Goal: Task Accomplishment & Management: Use online tool/utility

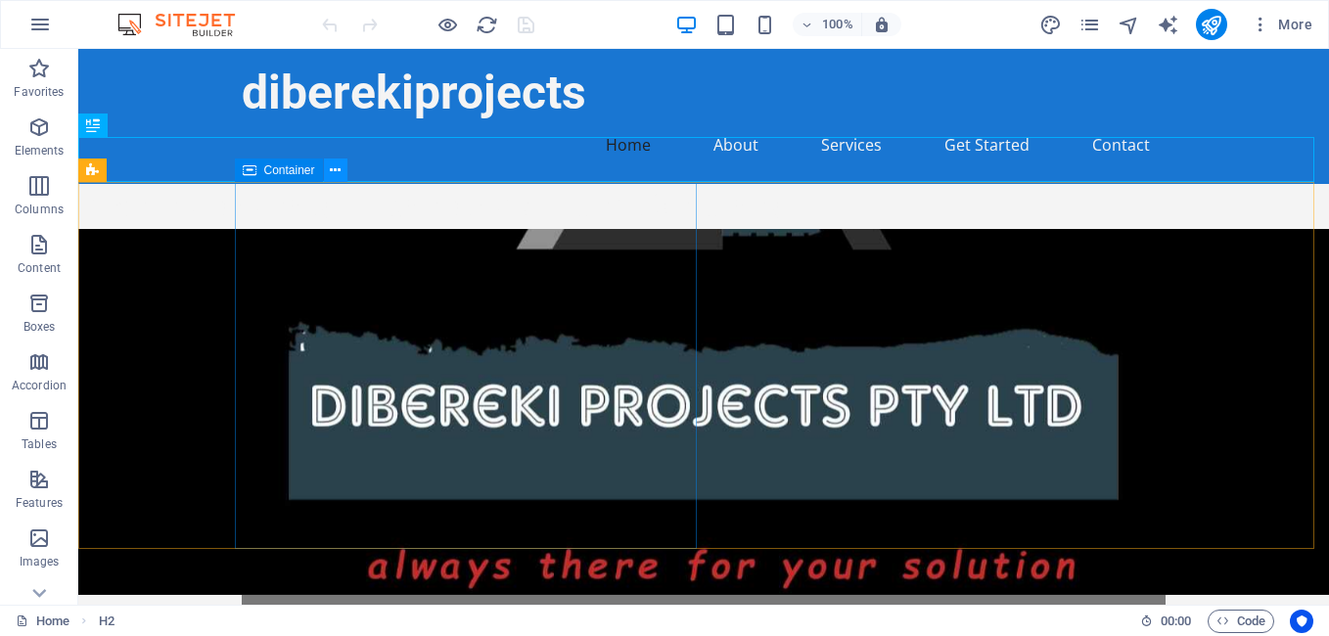
click at [335, 175] on icon at bounding box center [335, 171] width 11 height 21
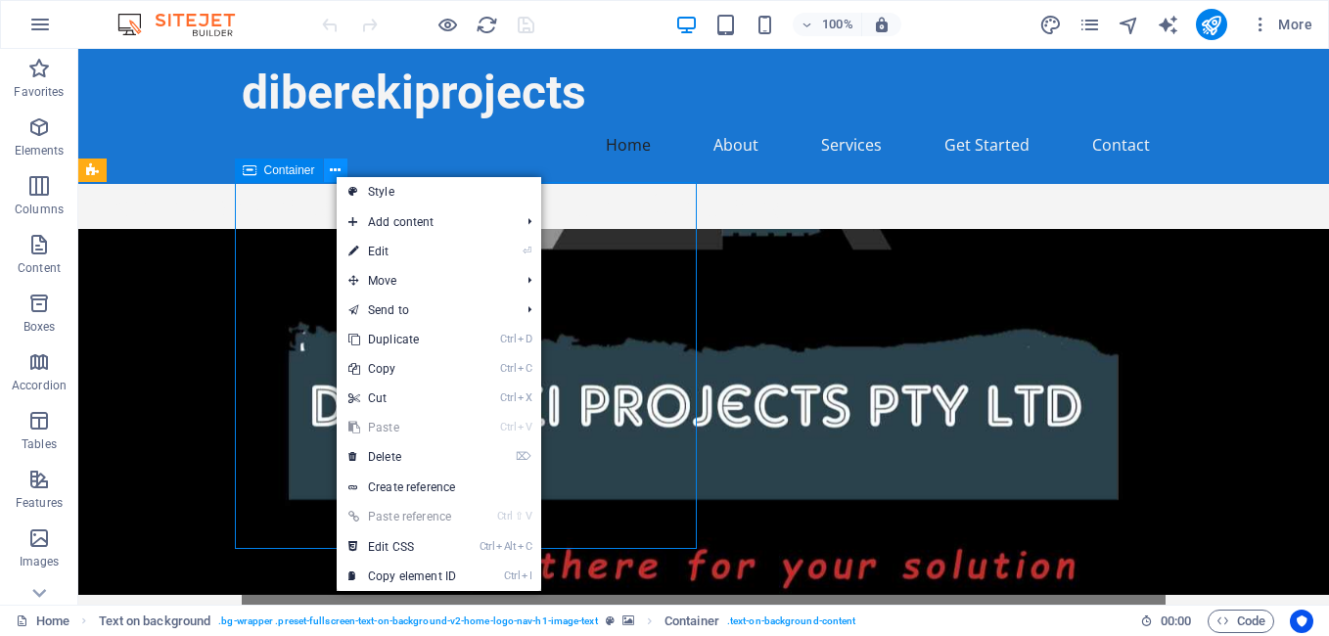
click at [335, 175] on icon at bounding box center [335, 171] width 11 height 21
click at [395, 190] on link "Style" at bounding box center [439, 191] width 205 height 29
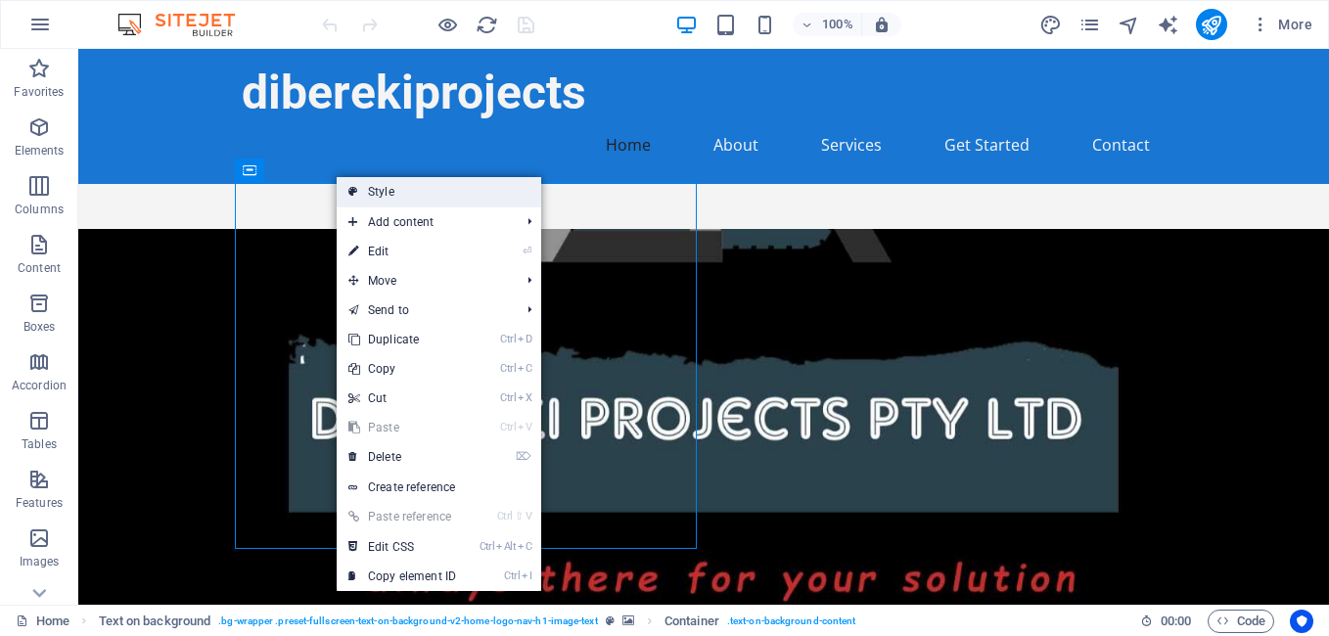
select select "%"
select select "rem"
select select "px"
select select "preset-fullscreen-text-on-background-v2-home-logo-nav-h1-image-text"
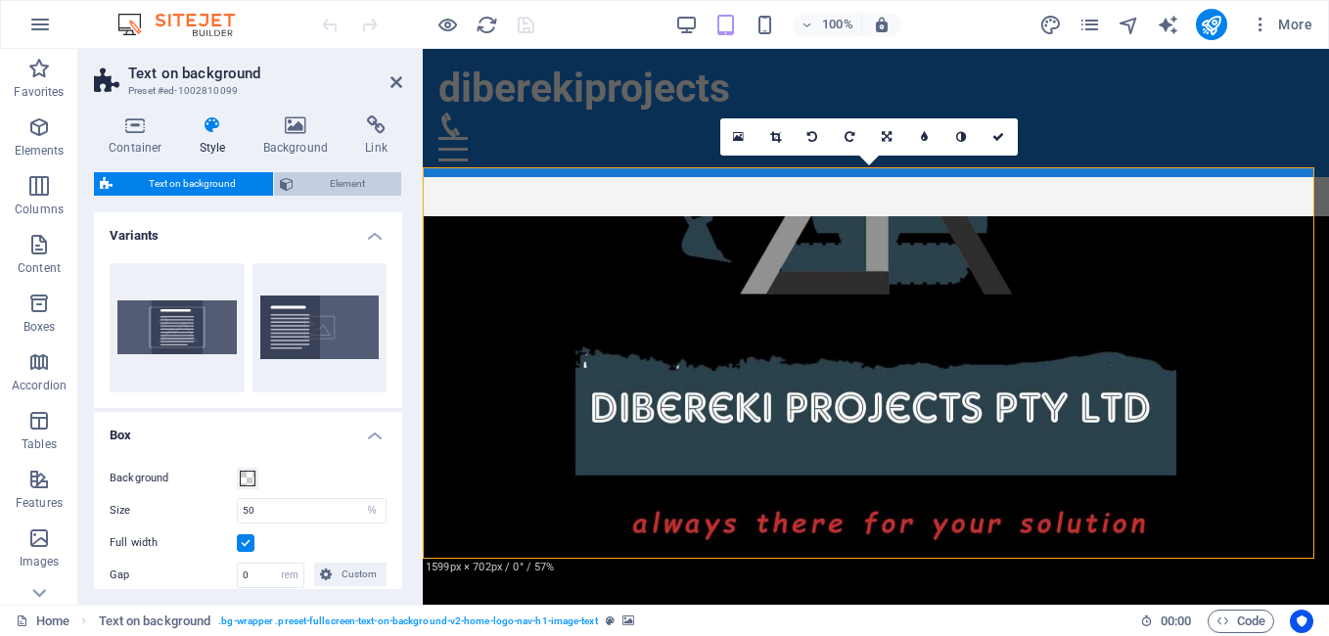
click at [291, 178] on icon at bounding box center [287, 183] width 14 height 23
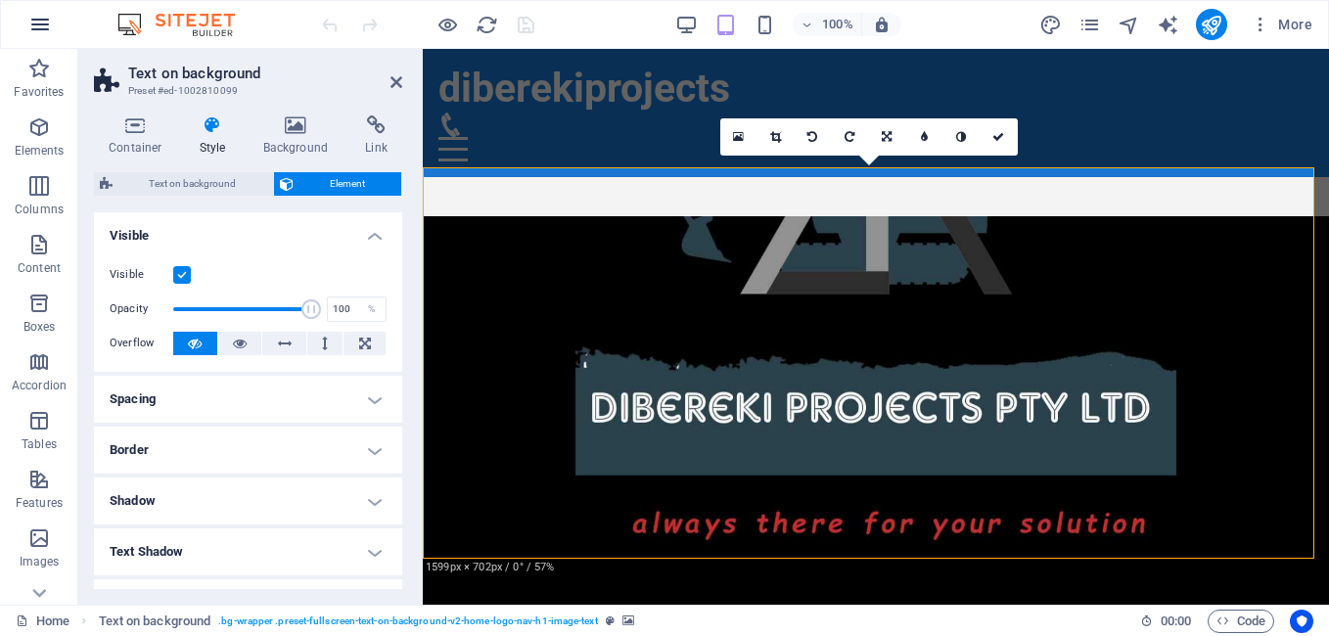
click at [47, 23] on icon "button" at bounding box center [39, 24] width 23 height 23
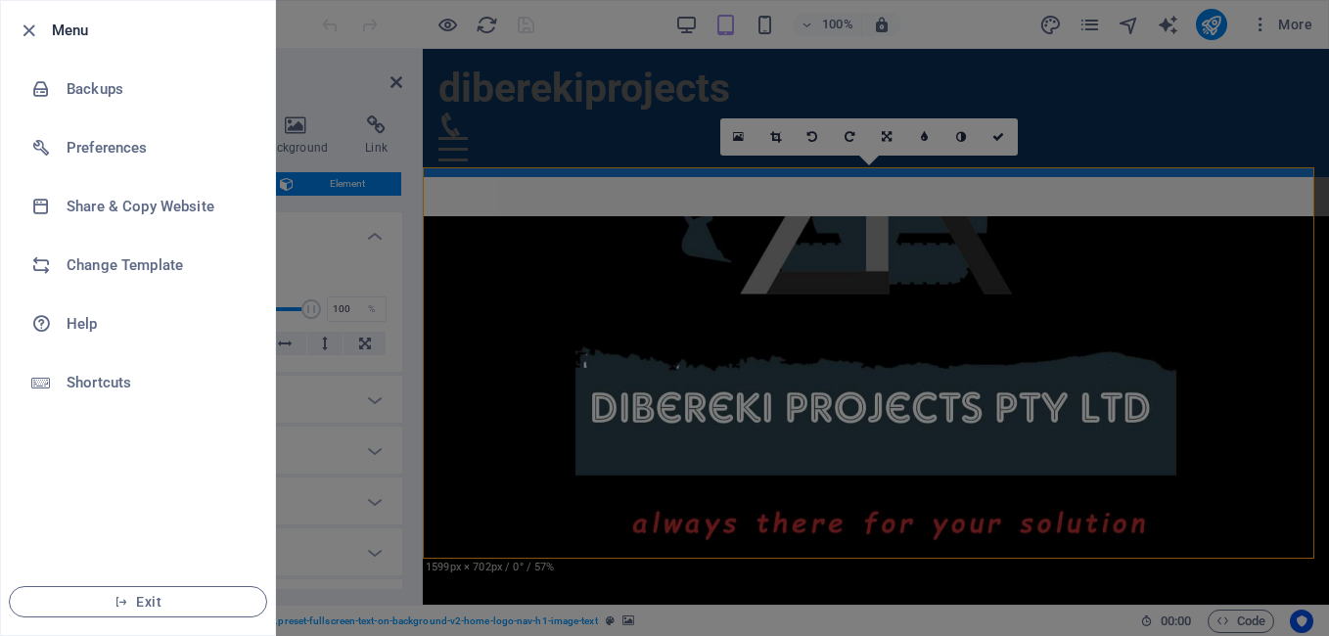
click at [63, 30] on h6 "Menu" at bounding box center [155, 30] width 207 height 23
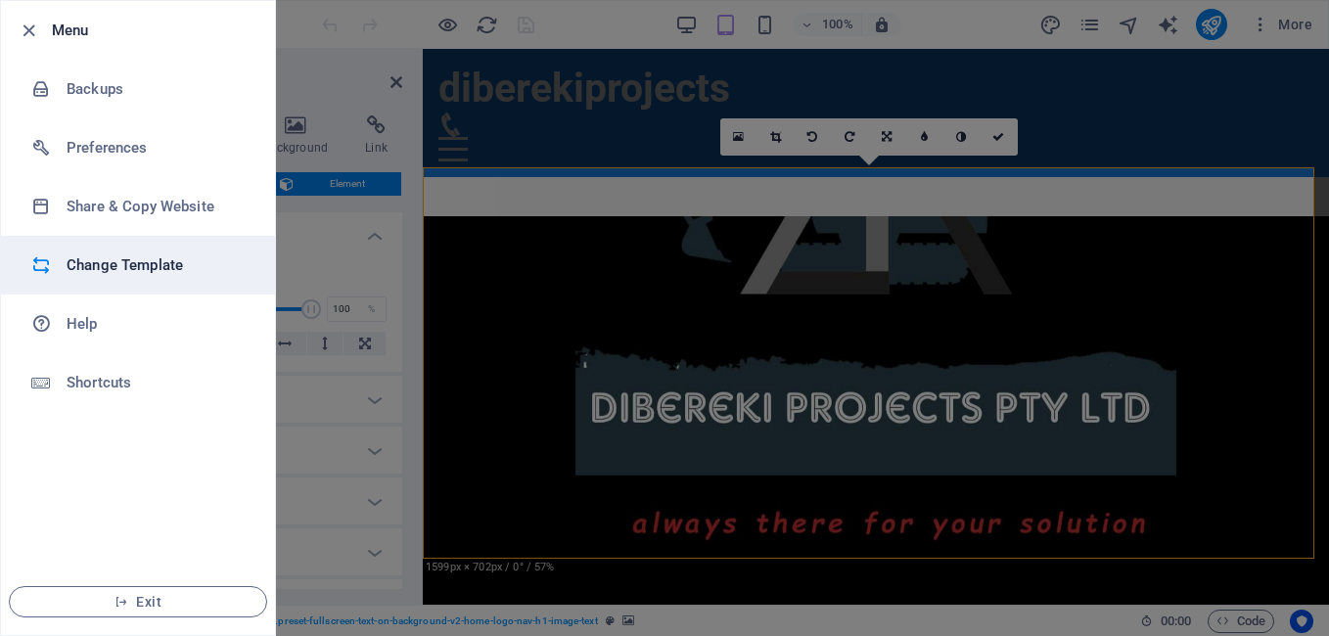
click at [144, 255] on h6 "Change Template" at bounding box center [157, 264] width 181 height 23
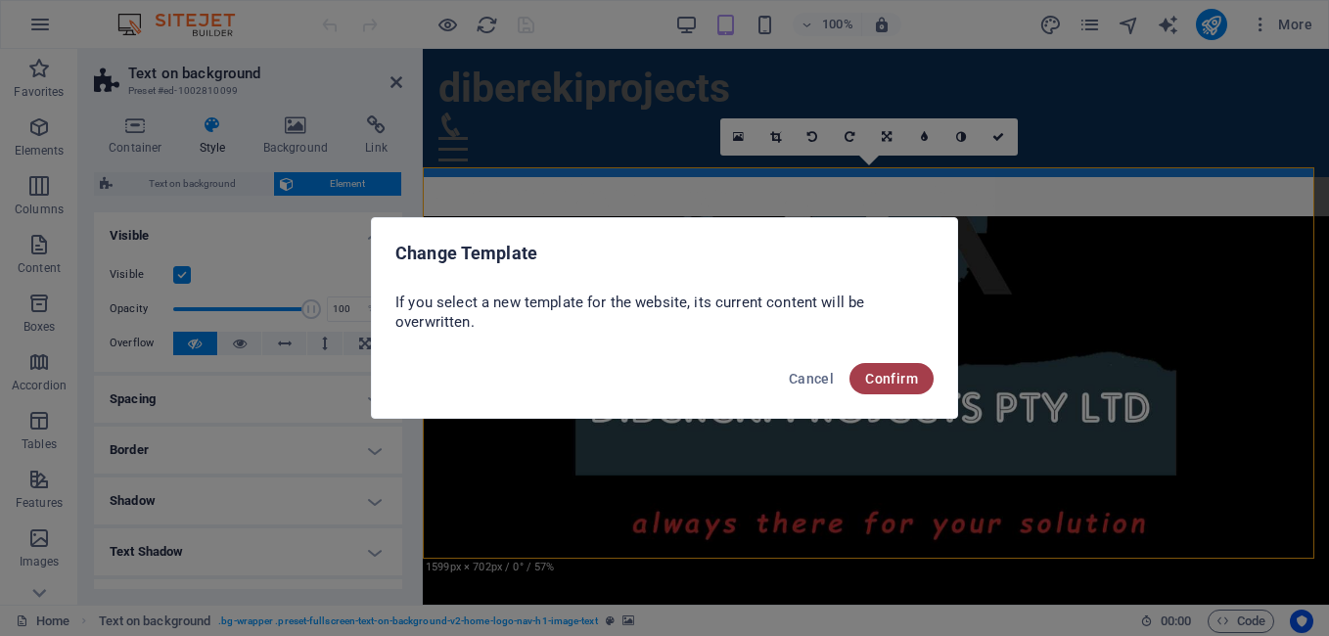
click at [895, 379] on span "Confirm" at bounding box center [891, 379] width 53 height 16
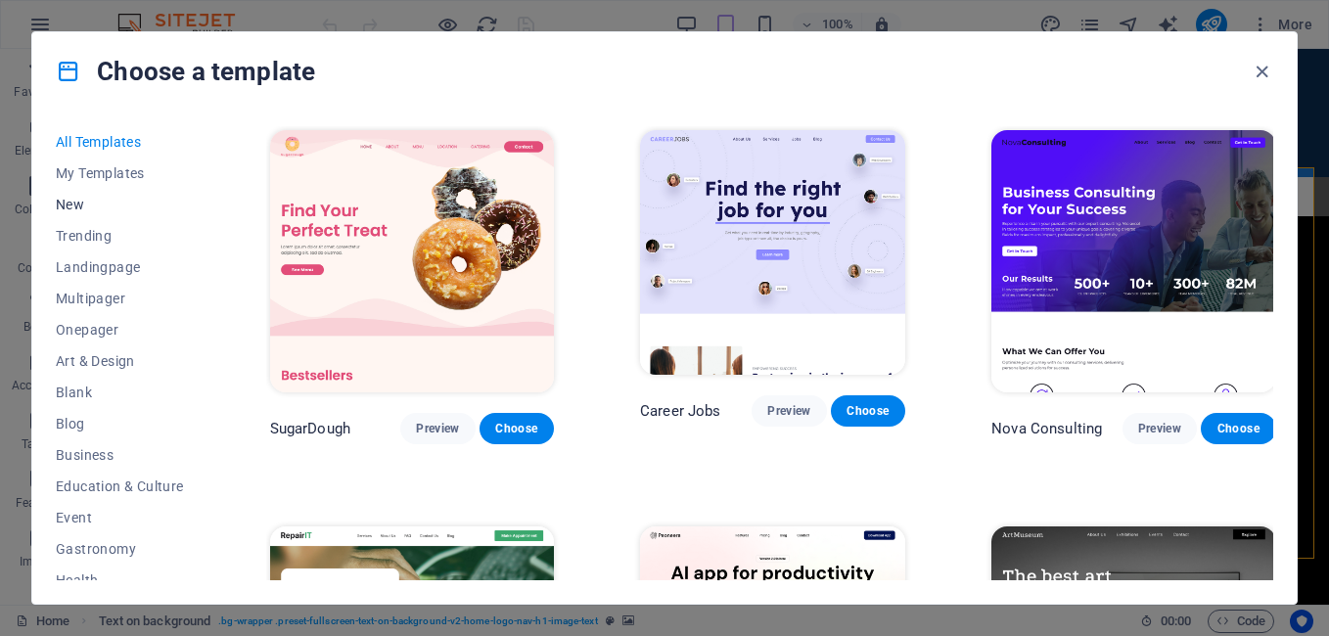
click at [69, 206] on span "New" at bounding box center [120, 205] width 128 height 16
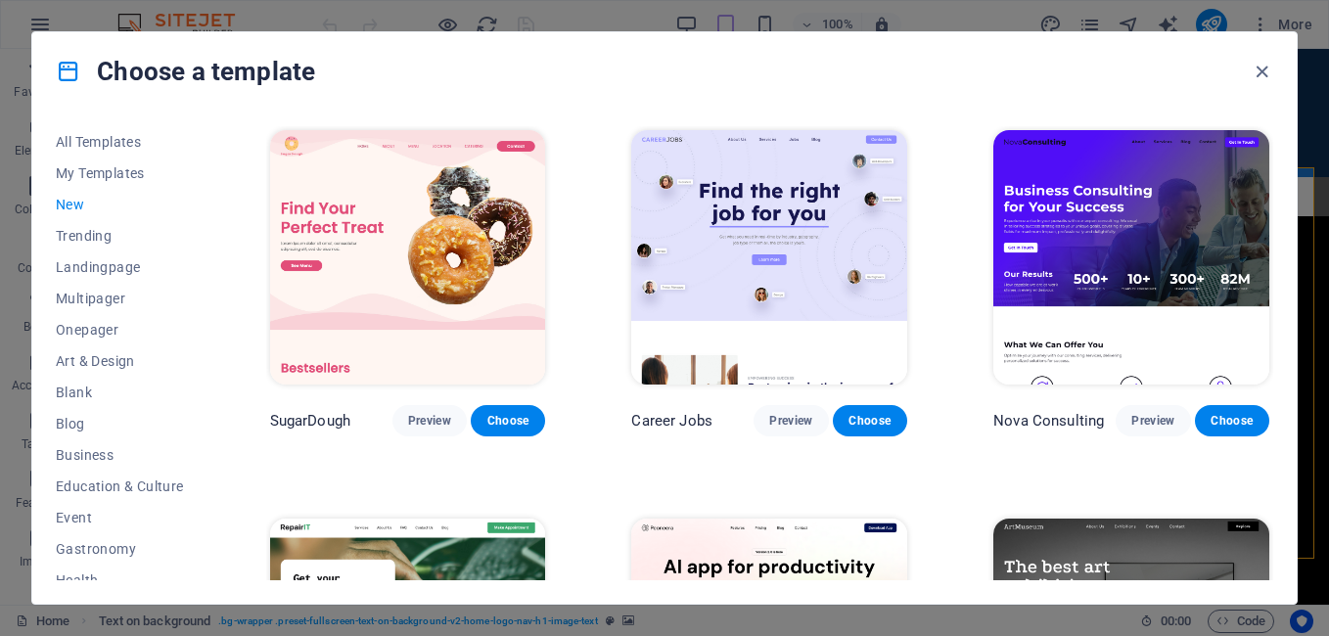
click at [681, 155] on img at bounding box center [769, 257] width 276 height 254
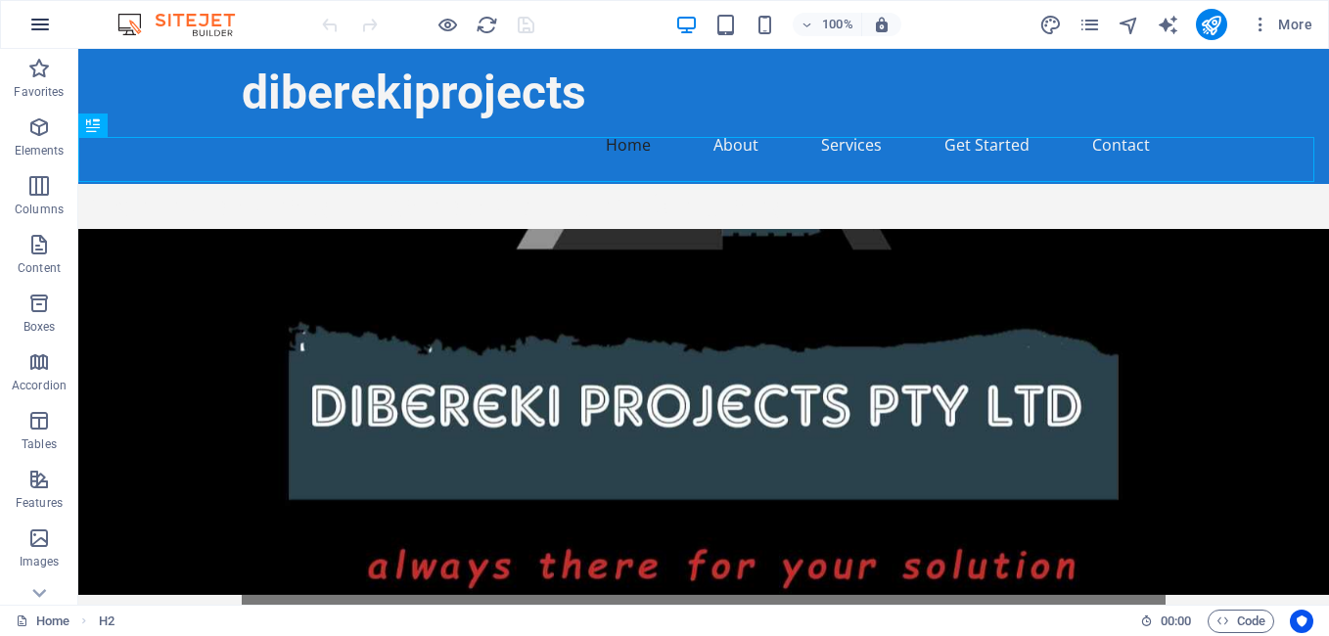
click at [35, 24] on icon "button" at bounding box center [39, 24] width 23 height 23
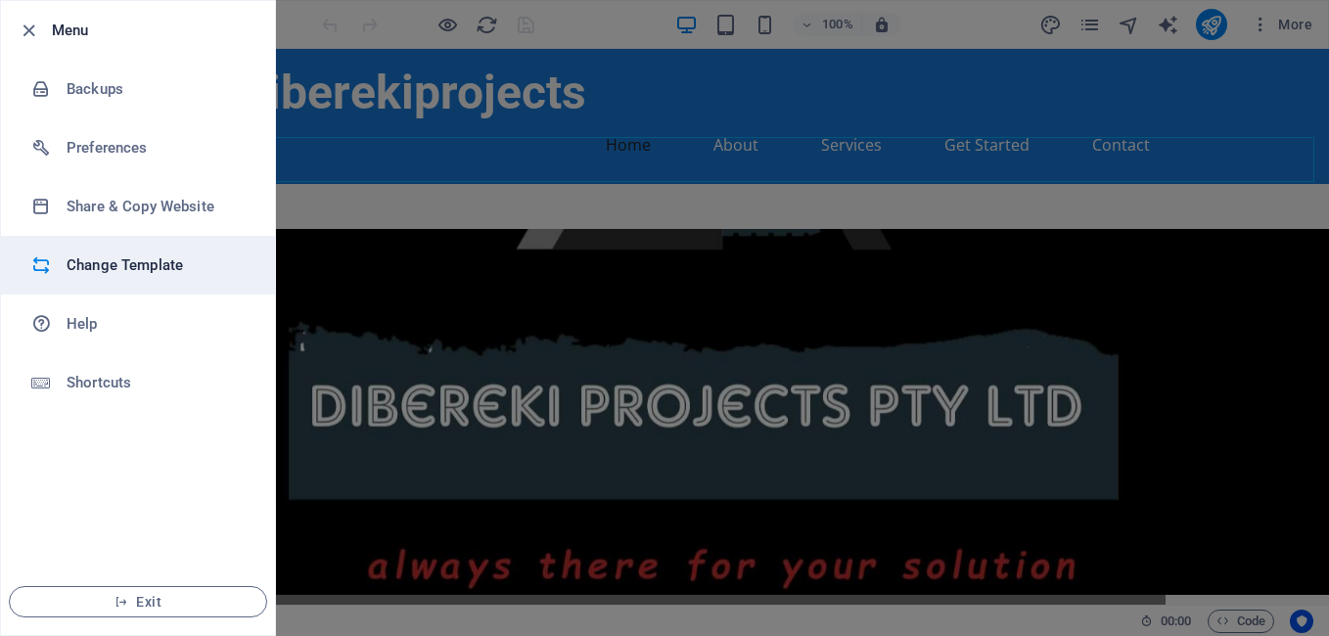
click at [122, 252] on li "Change Template" at bounding box center [138, 265] width 274 height 59
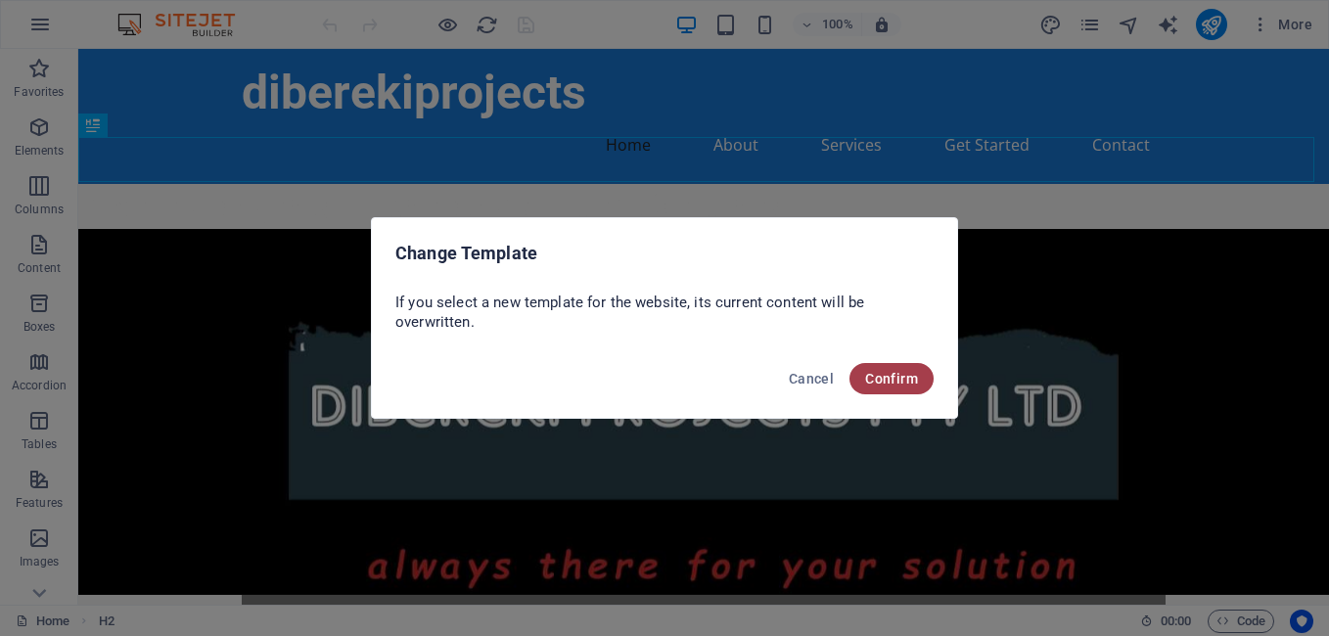
click at [889, 376] on span "Confirm" at bounding box center [891, 379] width 53 height 16
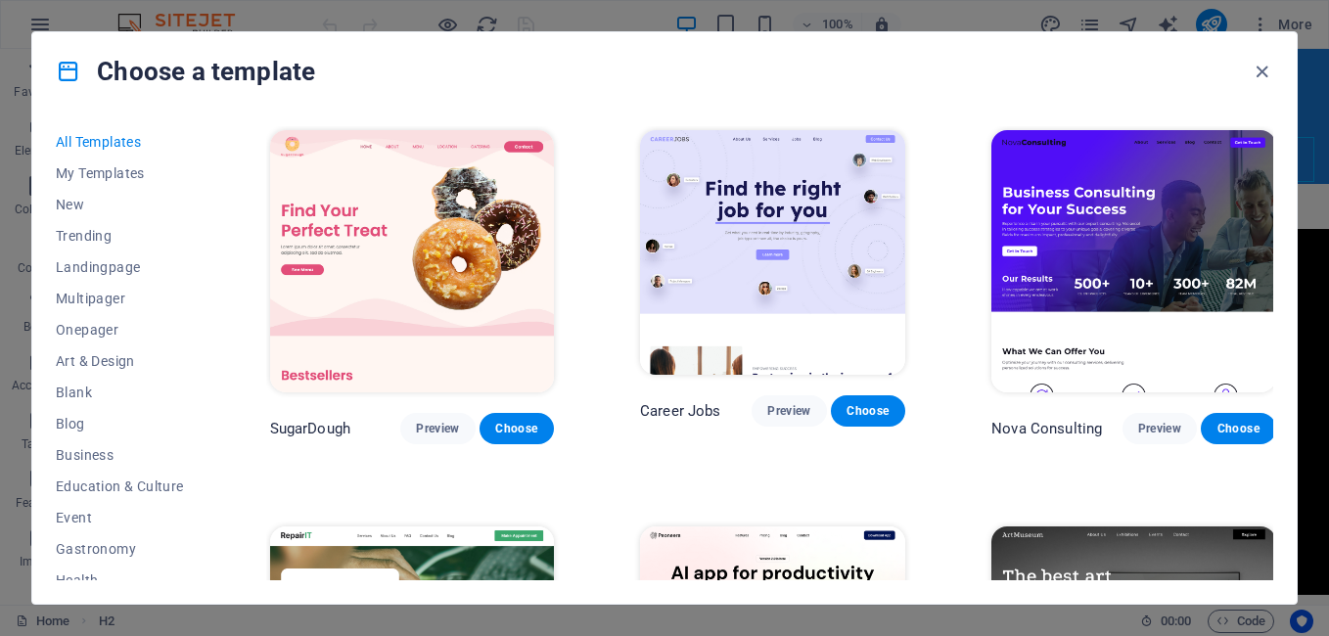
click at [1081, 304] on img at bounding box center [1133, 261] width 284 height 262
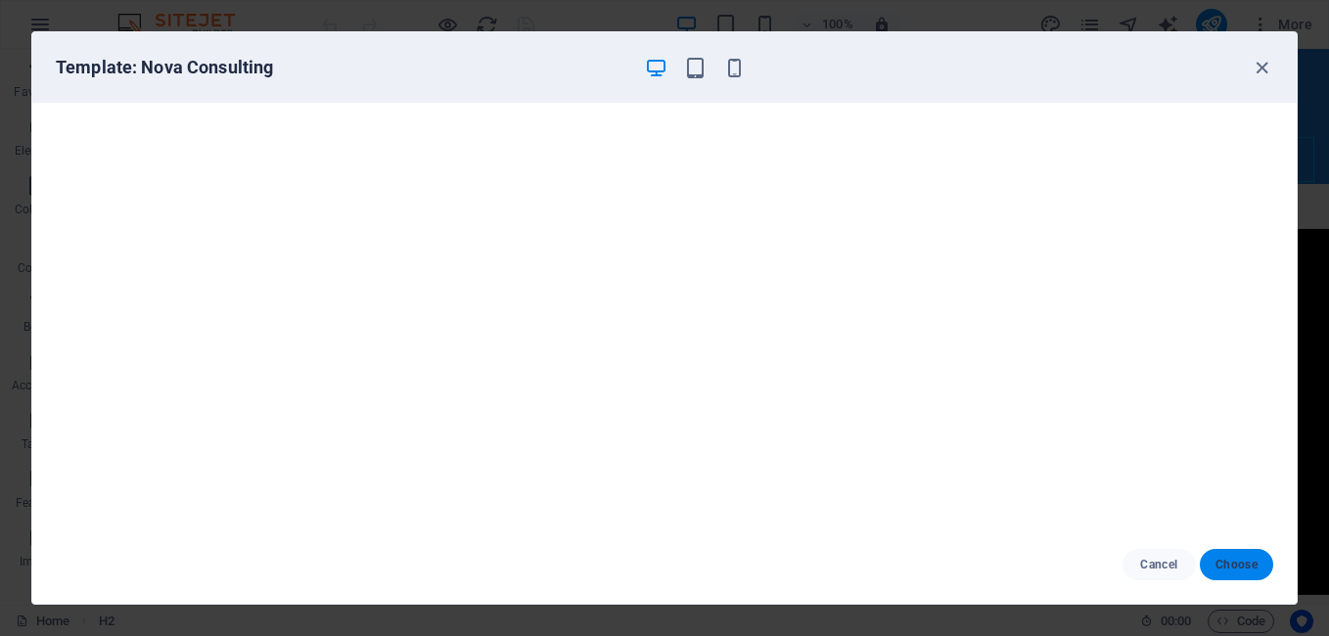
click at [1239, 564] on span "Choose" at bounding box center [1237, 565] width 42 height 16
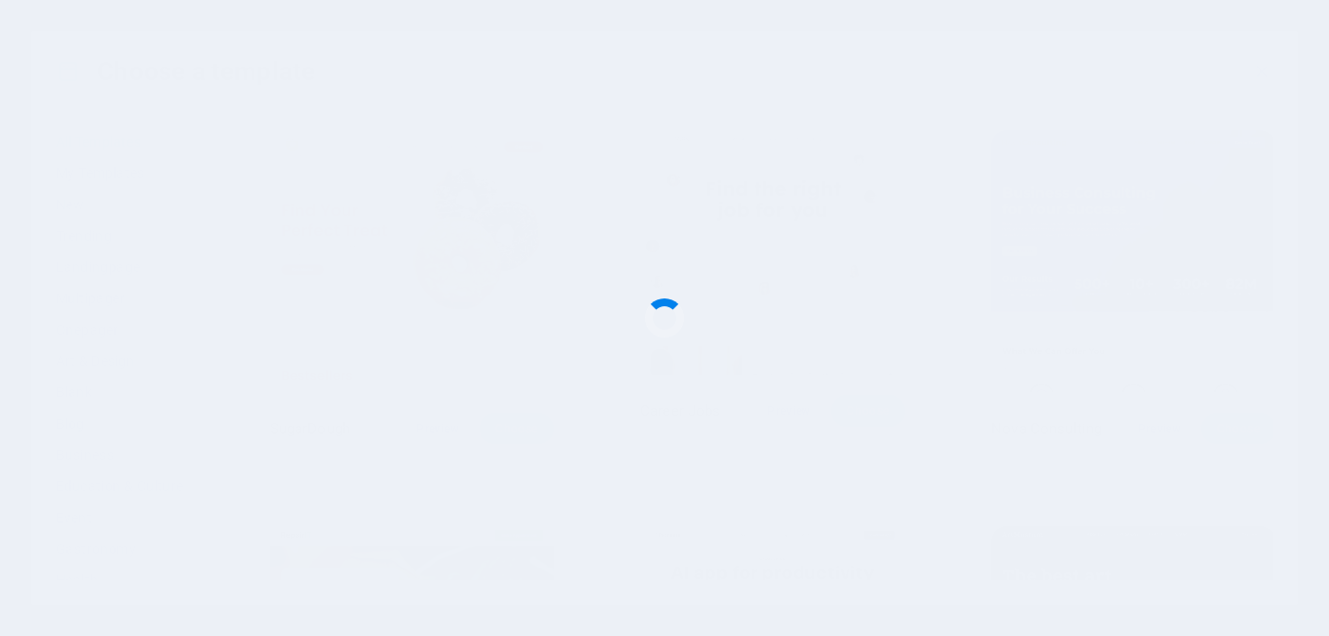
click at [1239, 564] on div at bounding box center [664, 318] width 1329 height 636
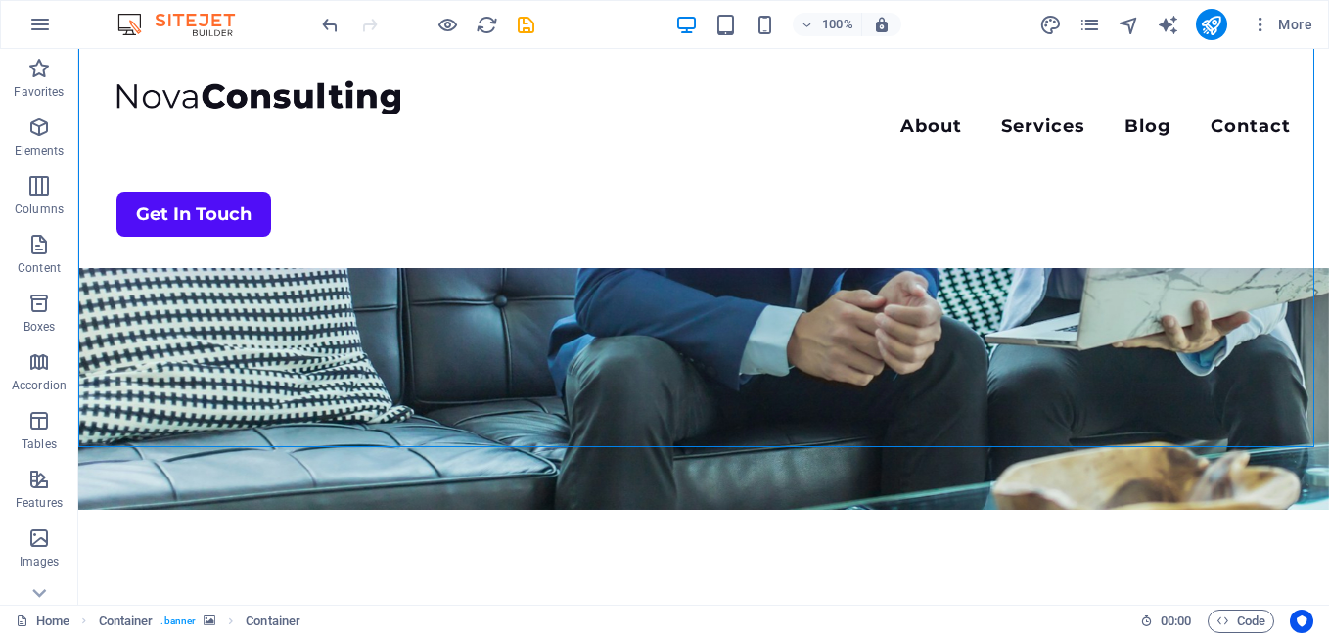
scroll to position [391, 0]
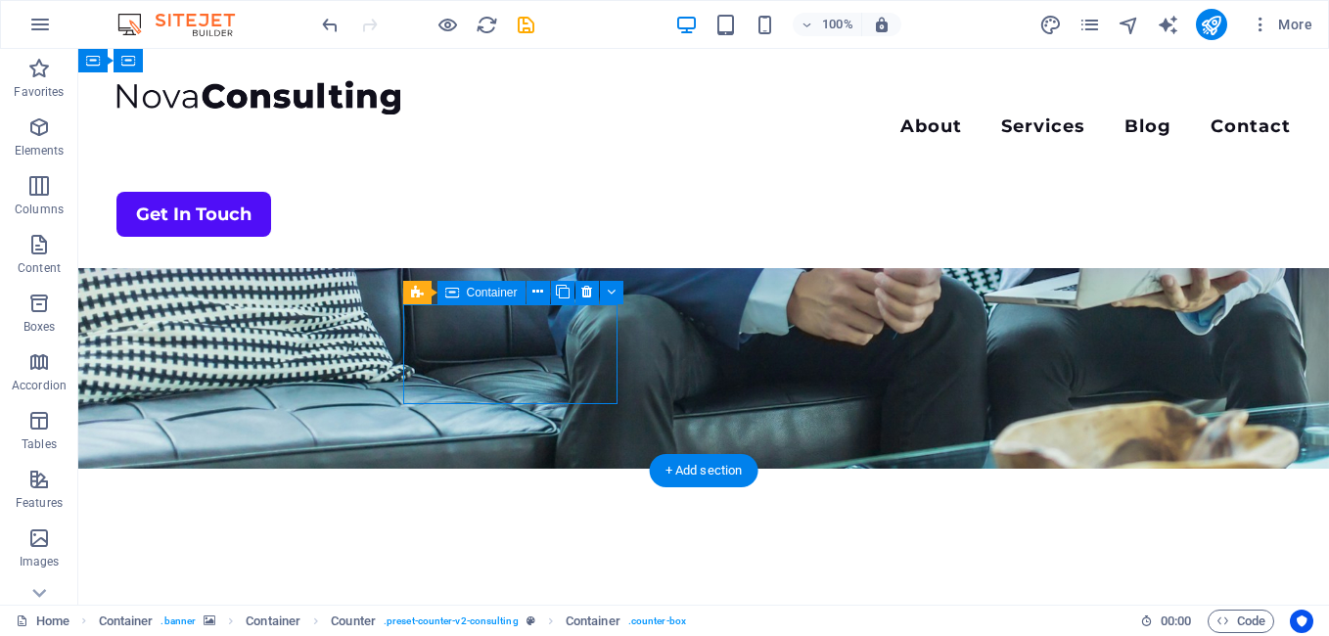
drag, startPoint x: 457, startPoint y: 366, endPoint x: 113, endPoint y: 366, distance: 344.5
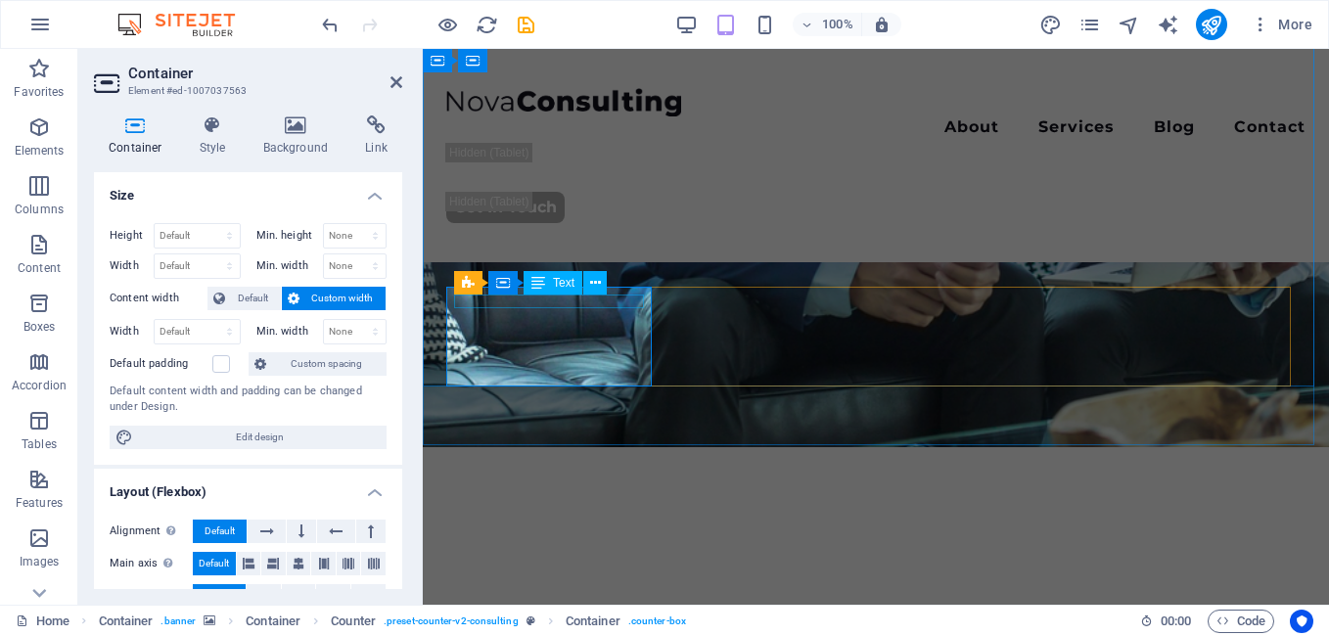
click at [567, 274] on div "Text" at bounding box center [553, 282] width 59 height 23
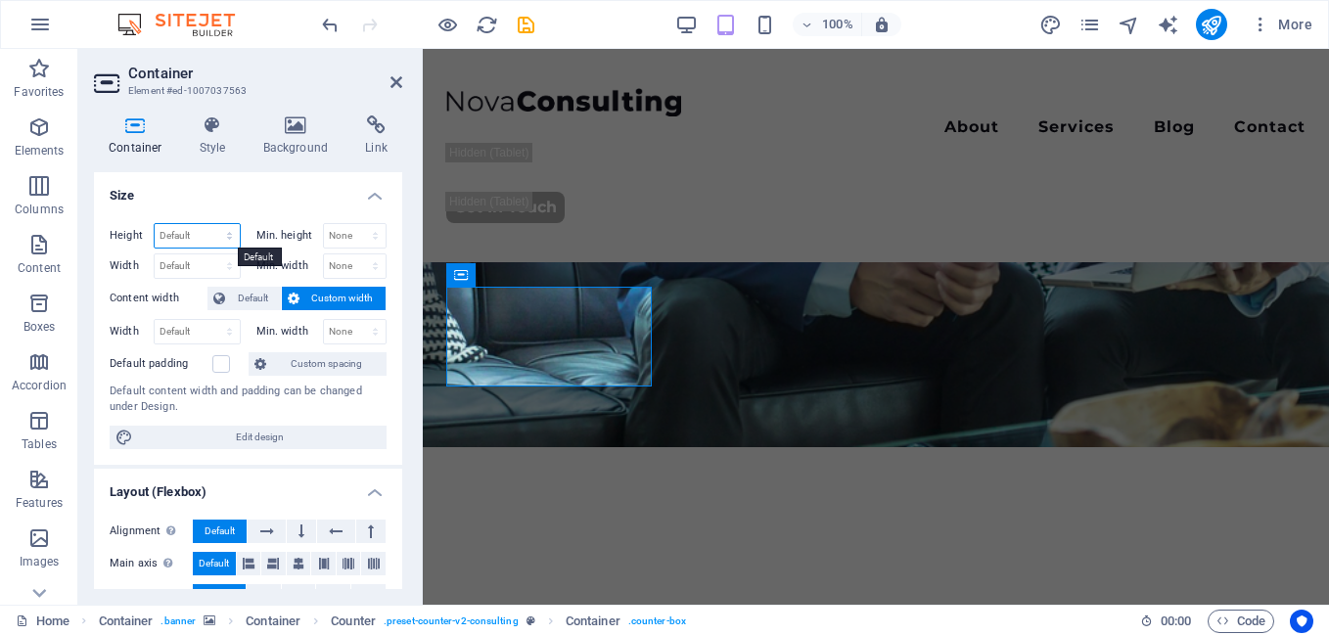
click at [200, 231] on select "Default px rem % vh vw" at bounding box center [197, 235] width 85 height 23
select select "%"
click at [209, 224] on select "Default px rem % vh vw" at bounding box center [197, 235] width 85 height 23
type input "100"
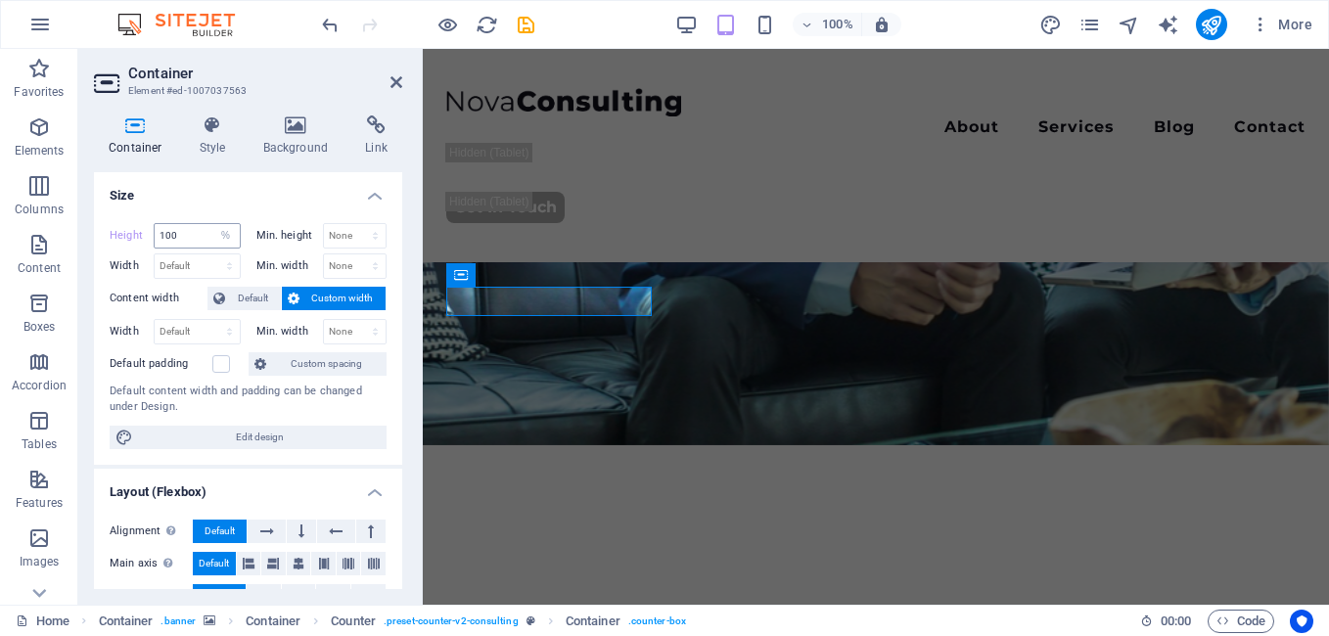
click at [226, 248] on div "100 Default px rem % vh vw" at bounding box center [197, 235] width 87 height 25
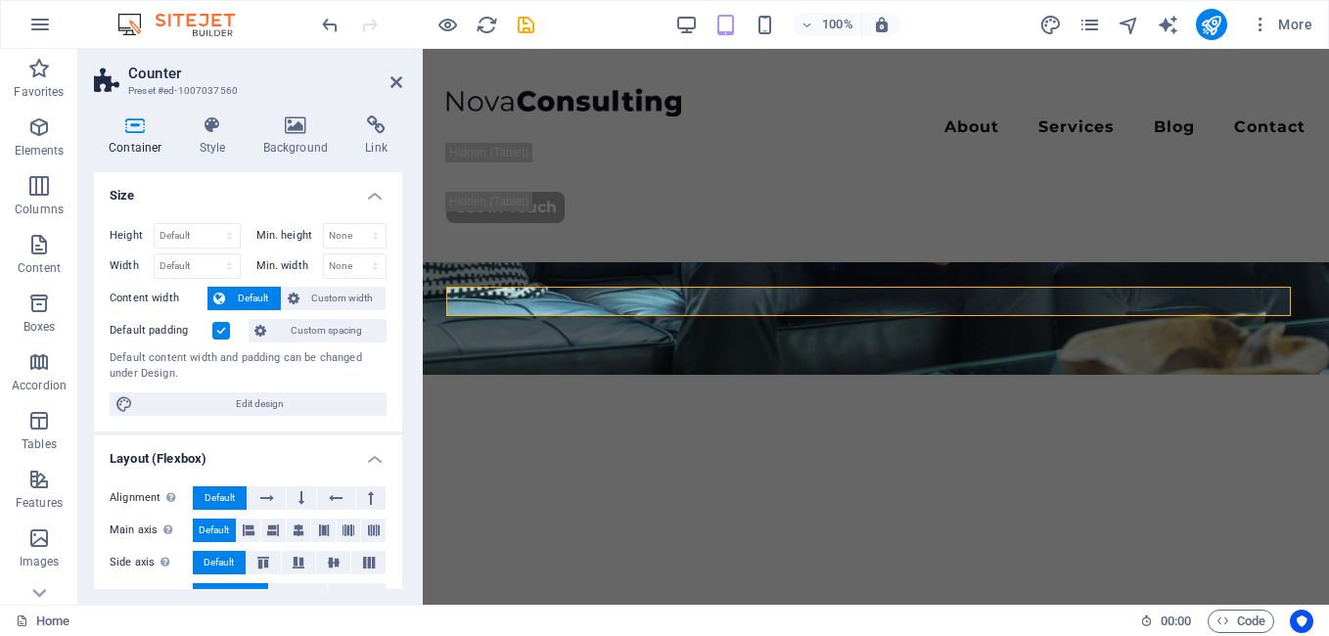
click at [564, 363] on figure at bounding box center [876, 15] width 906 height 717
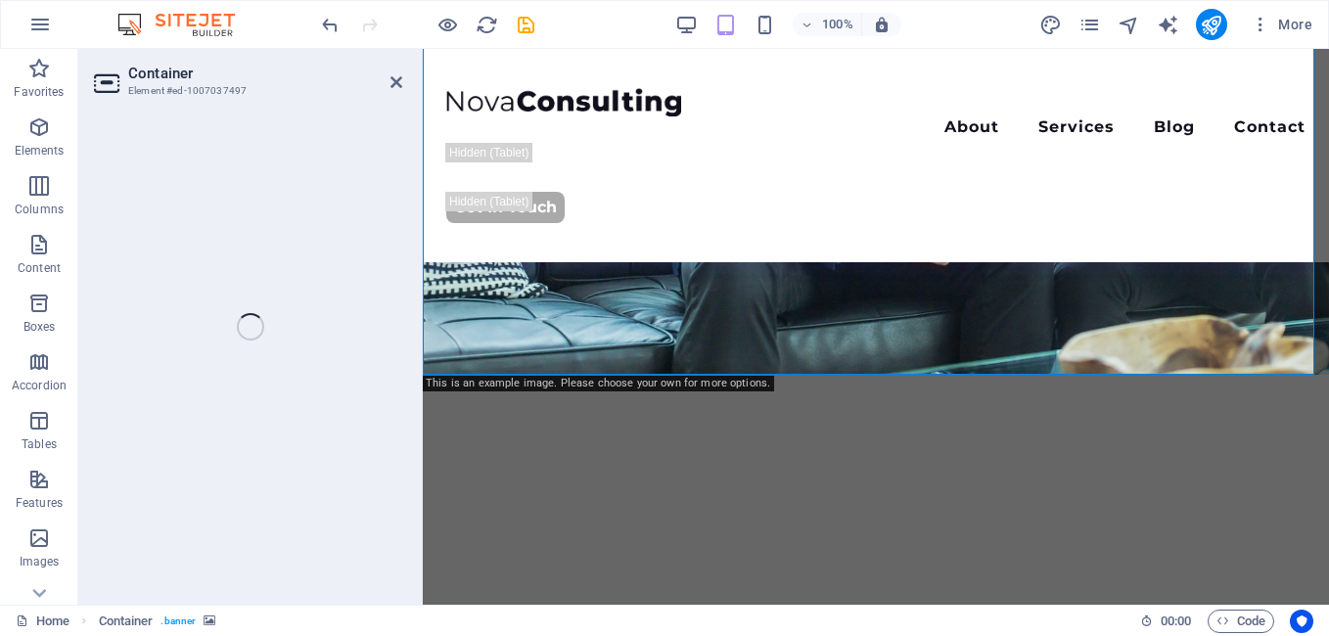
select select "vh"
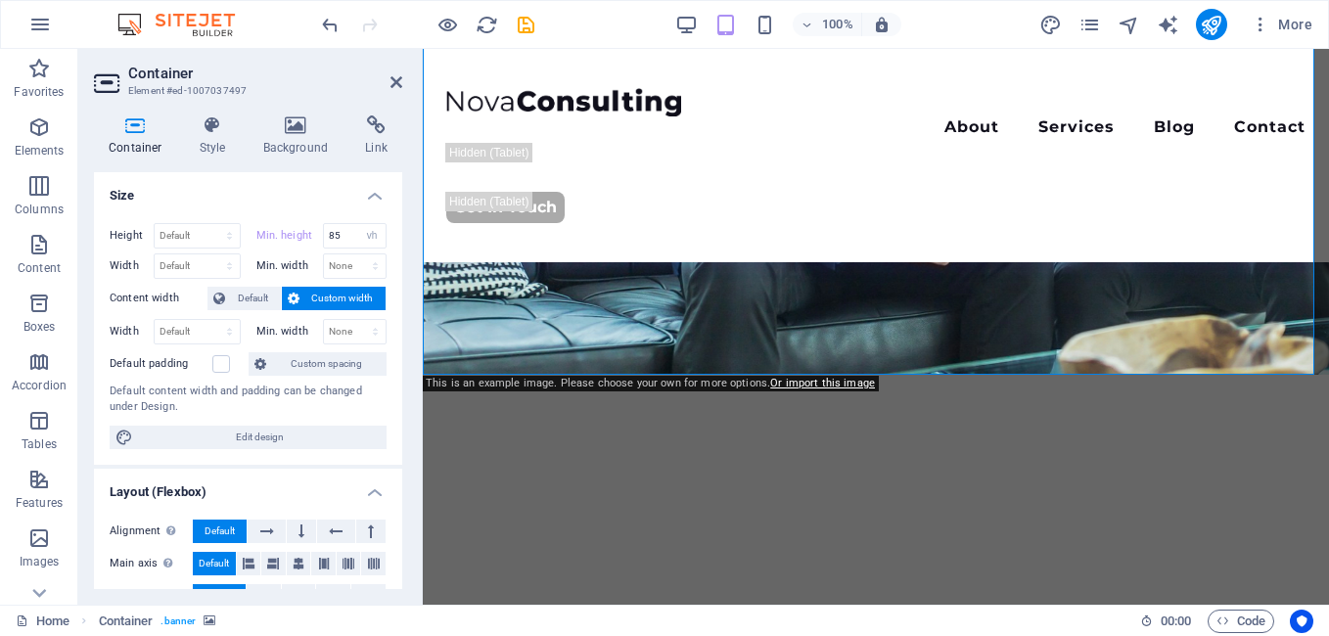
click at [564, 363] on figure at bounding box center [876, 15] width 906 height 717
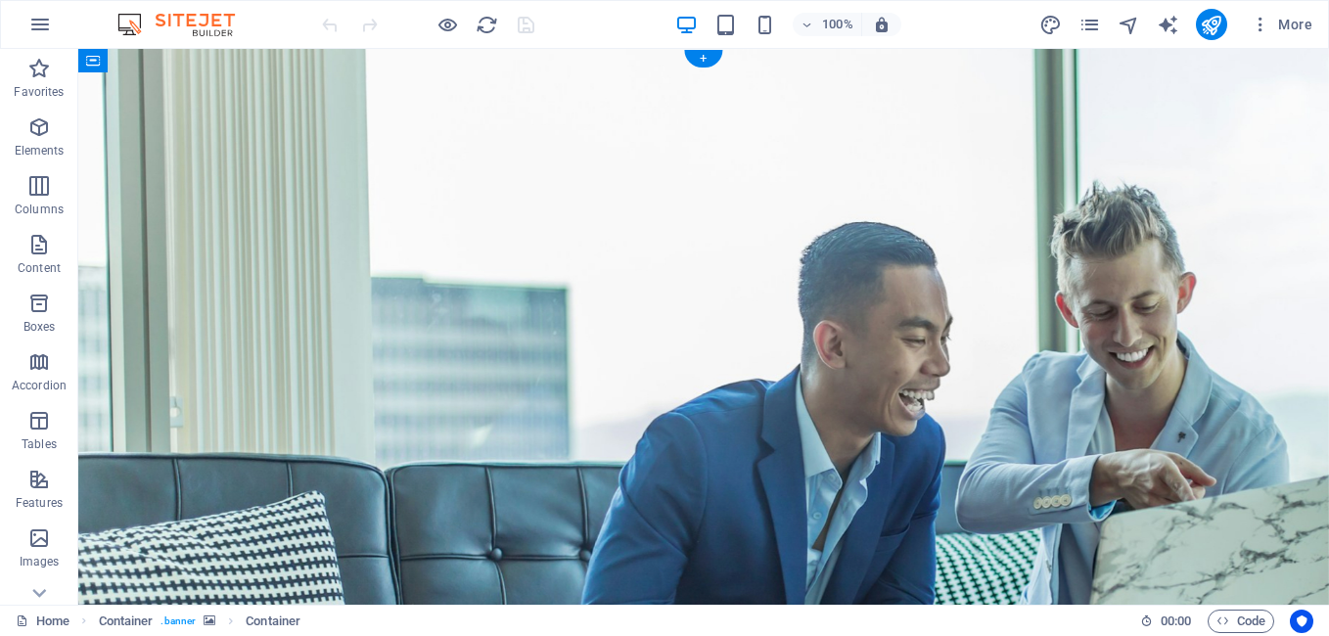
drag, startPoint x: 78, startPoint y: 49, endPoint x: 984, endPoint y: 171, distance: 913.6
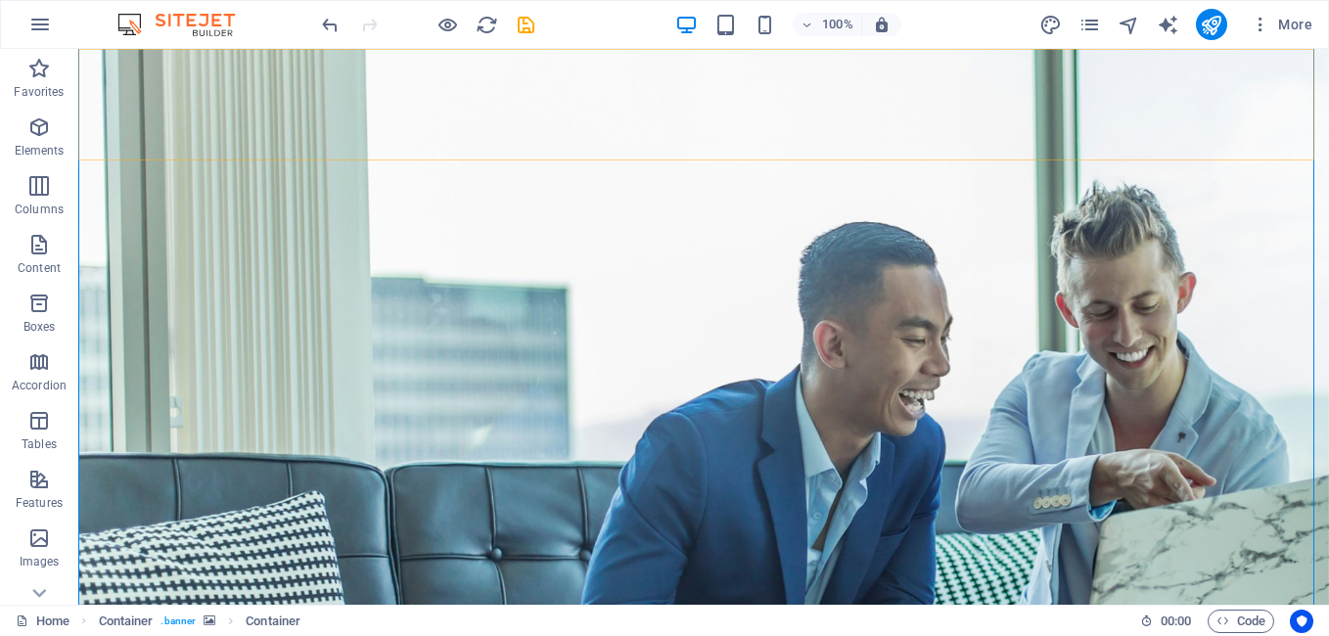
scroll to position [42, 0]
